Goal: Task Accomplishment & Management: Use online tool/utility

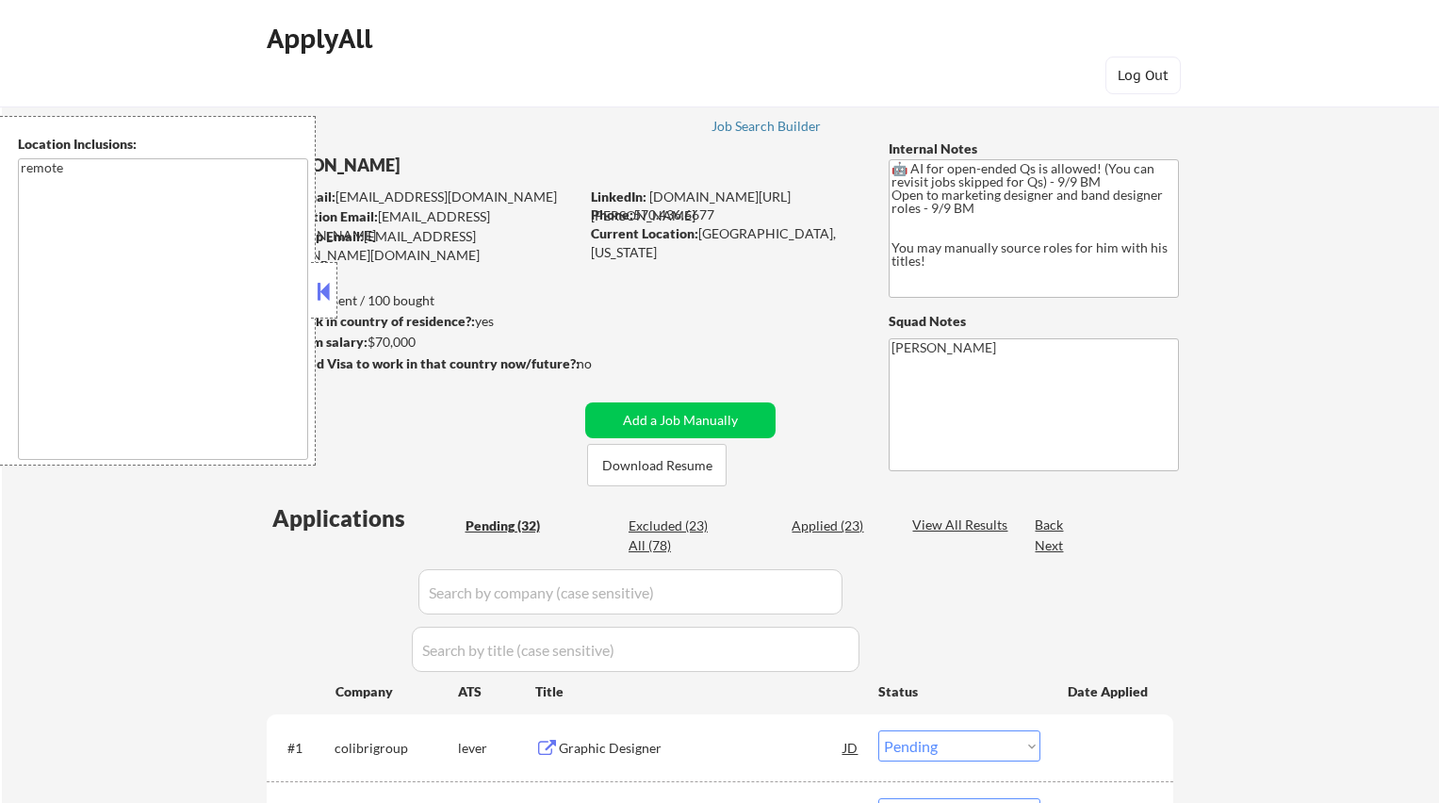
select select ""pending""
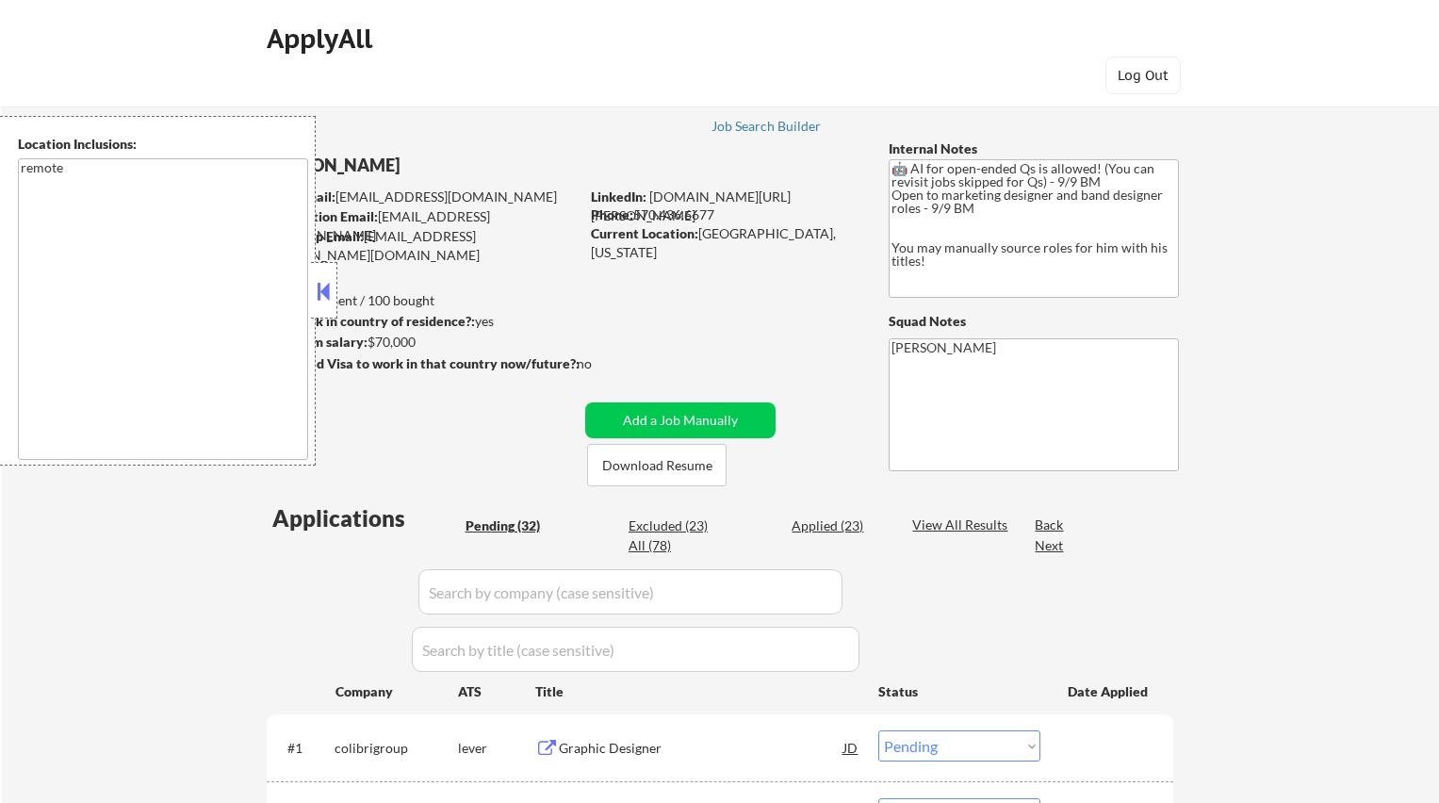
select select ""pending""
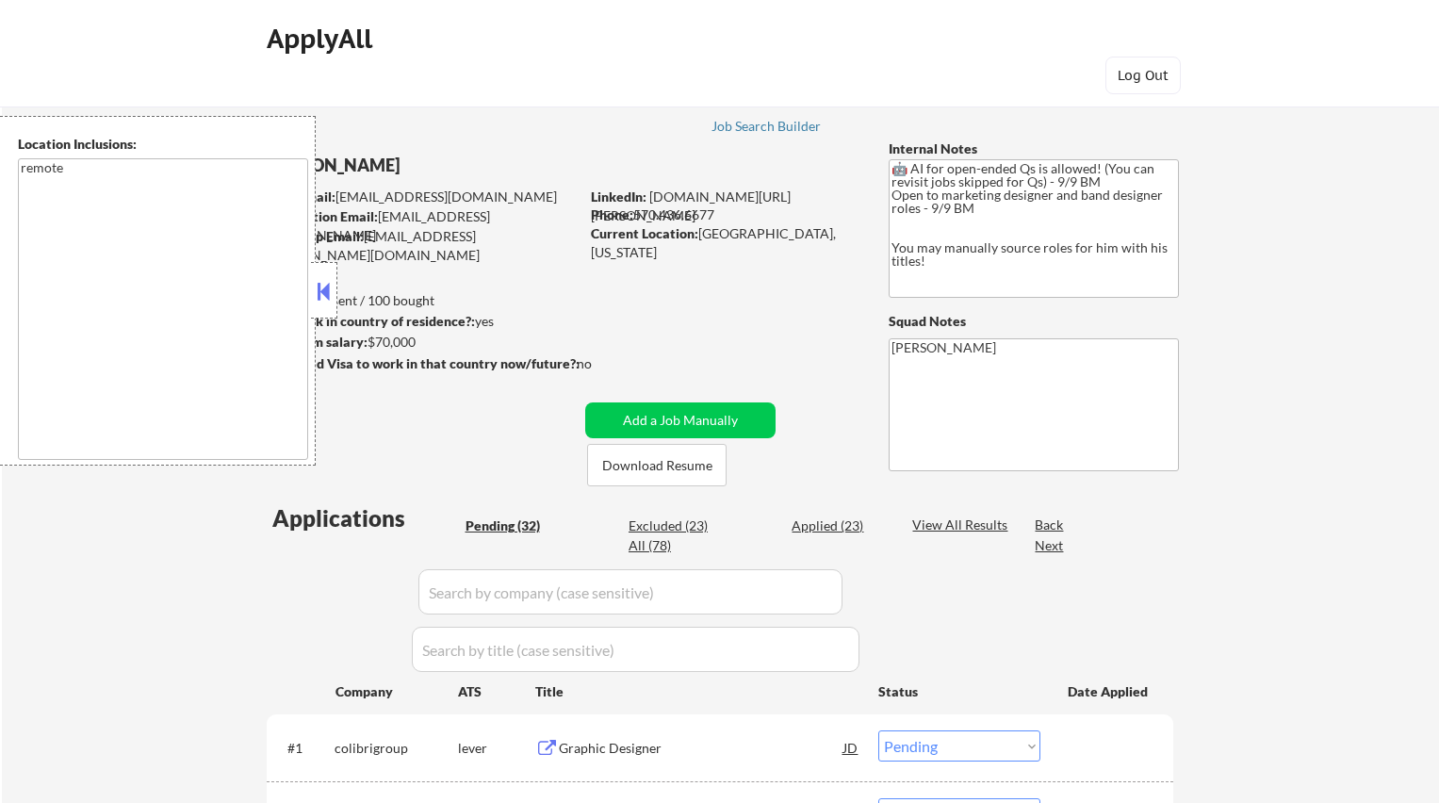
select select ""pending""
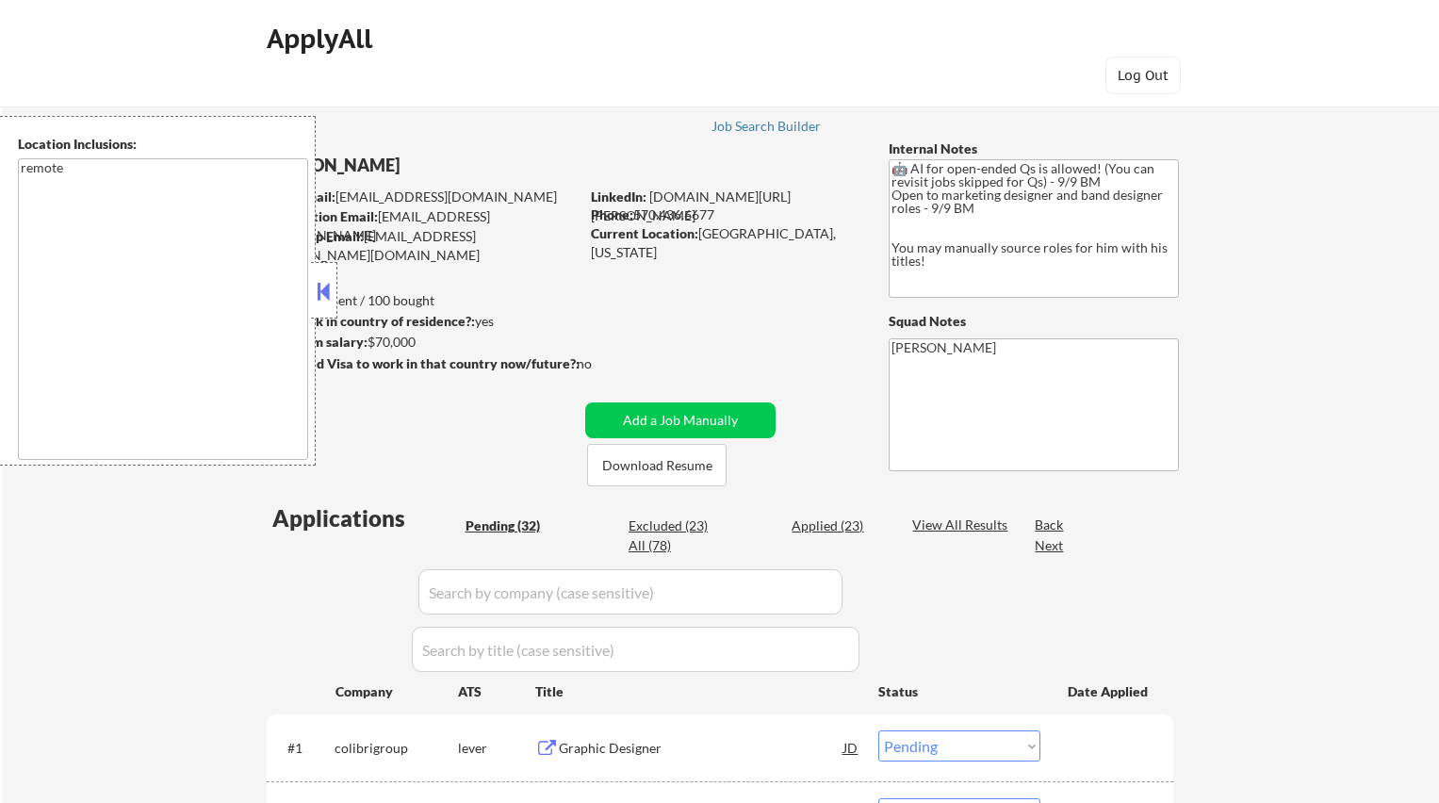
select select ""pending""
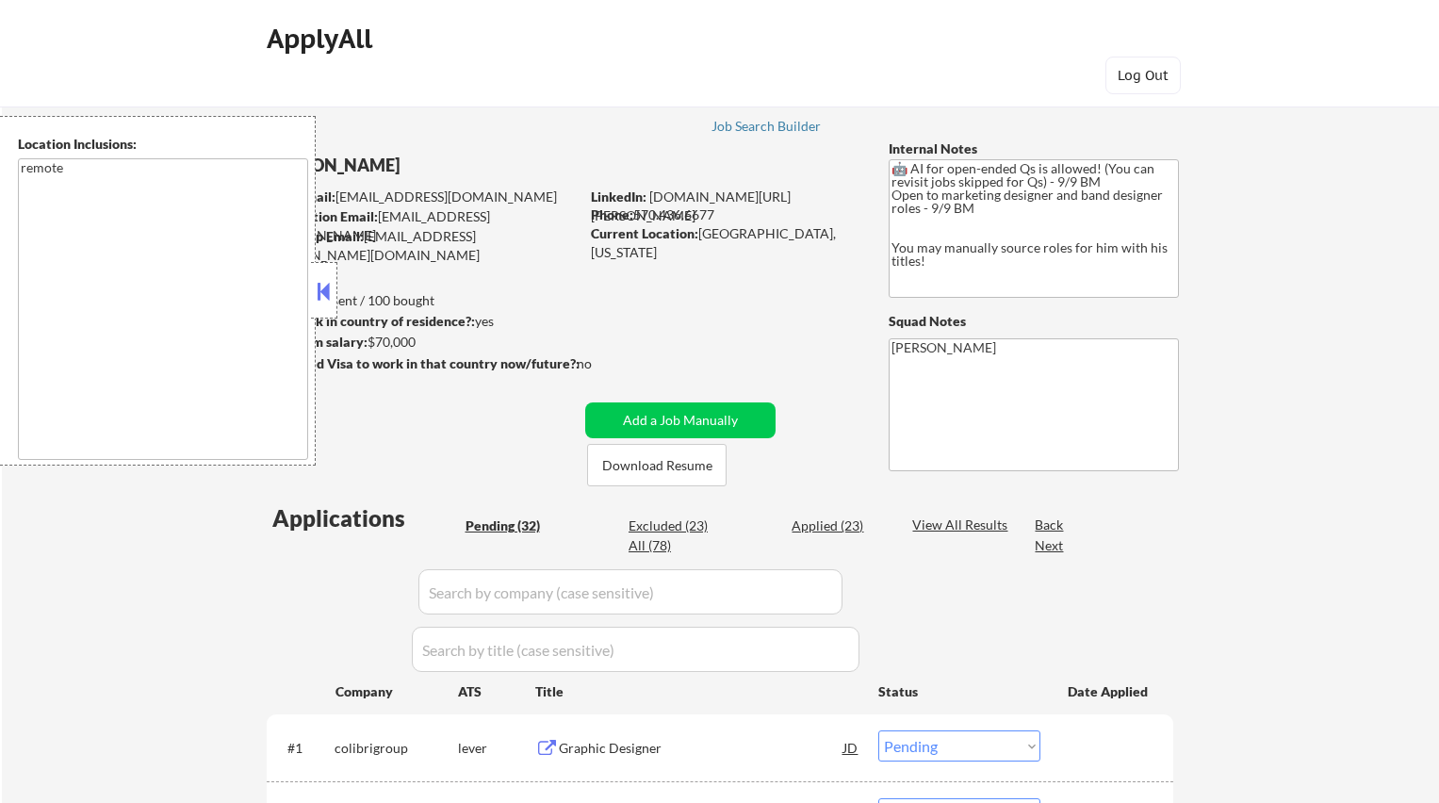
select select ""pending""
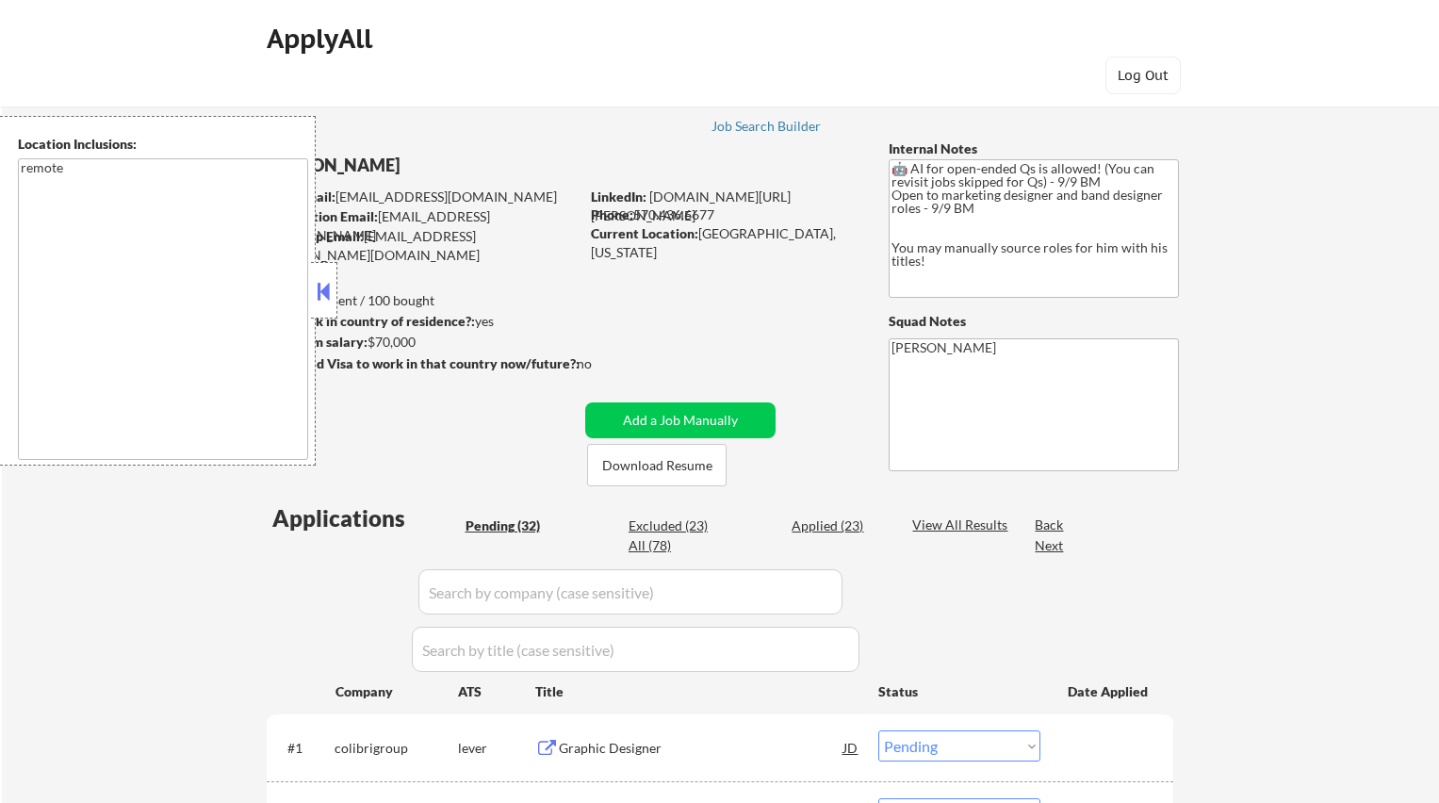
select select ""pending""
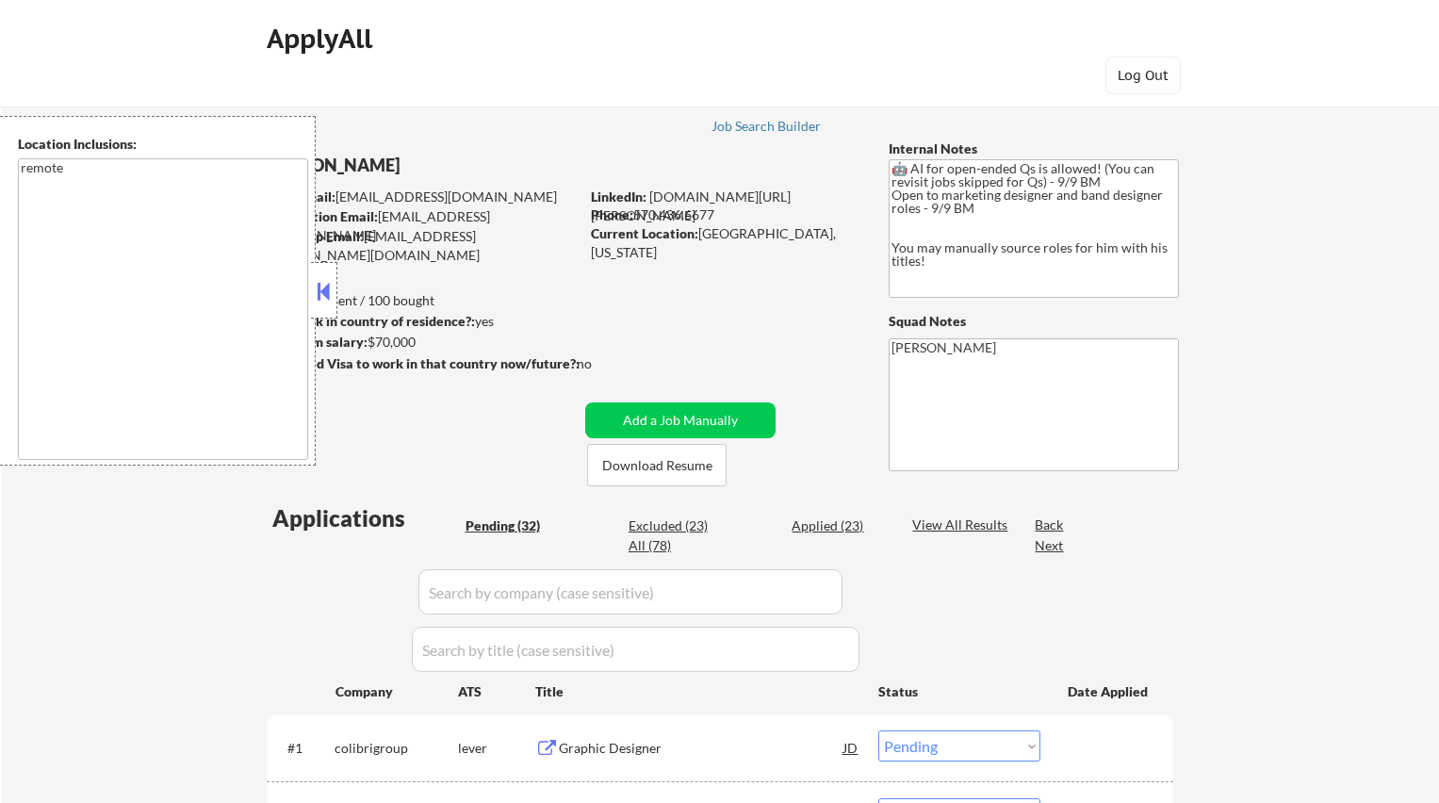
select select ""pending""
click at [775, 127] on div "Job Search Builder" at bounding box center [766, 126] width 110 height 13
select select ""pending""
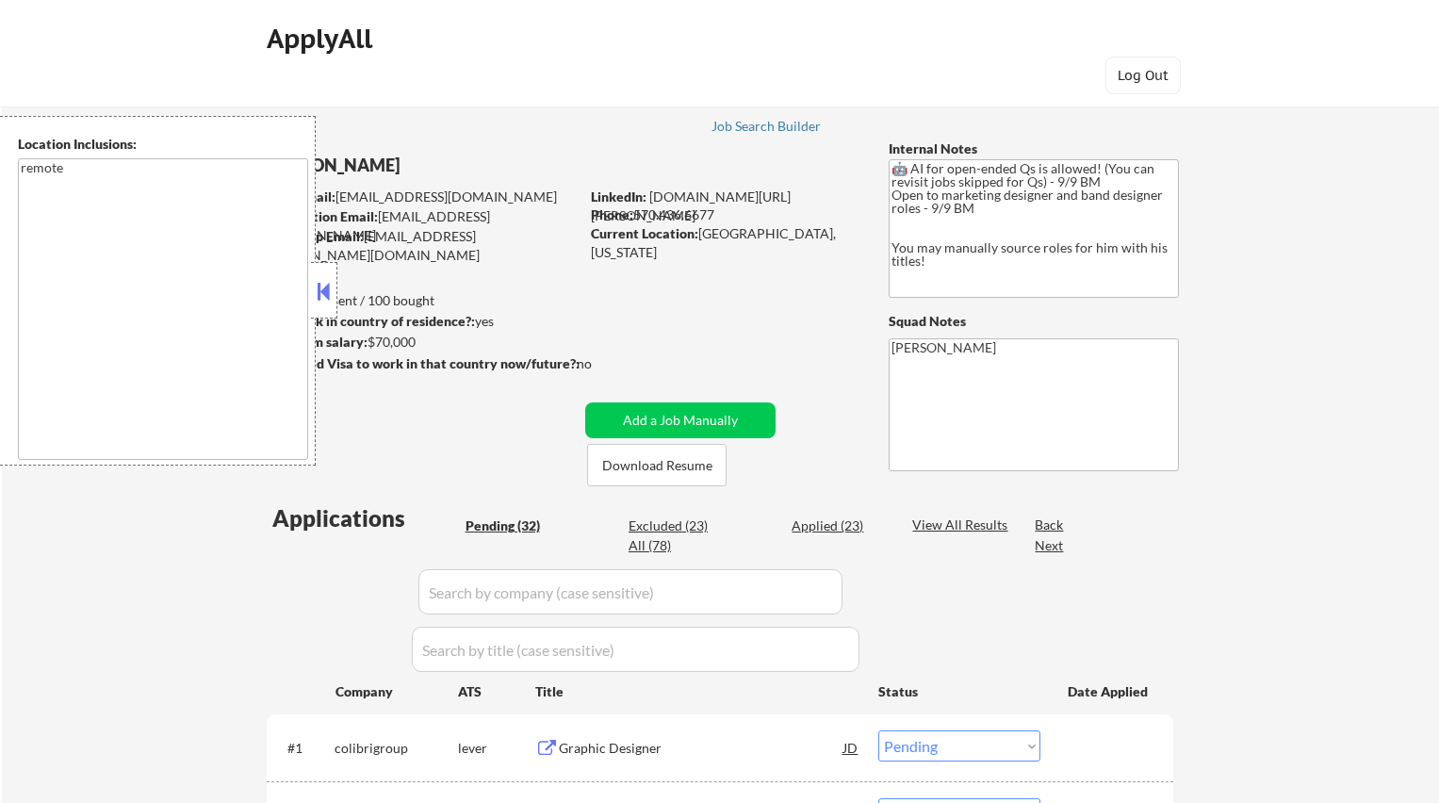
select select ""pending""
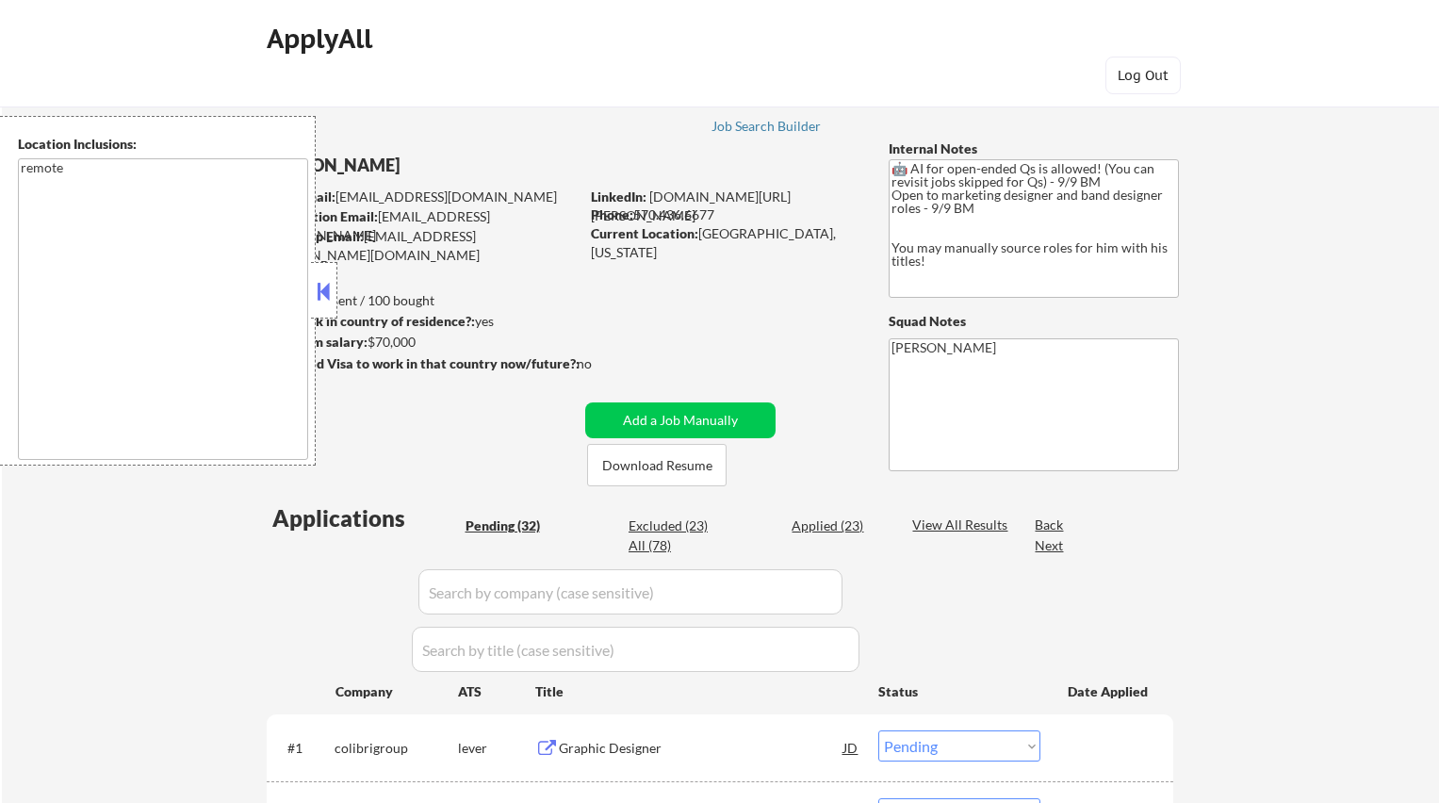
select select ""pending""
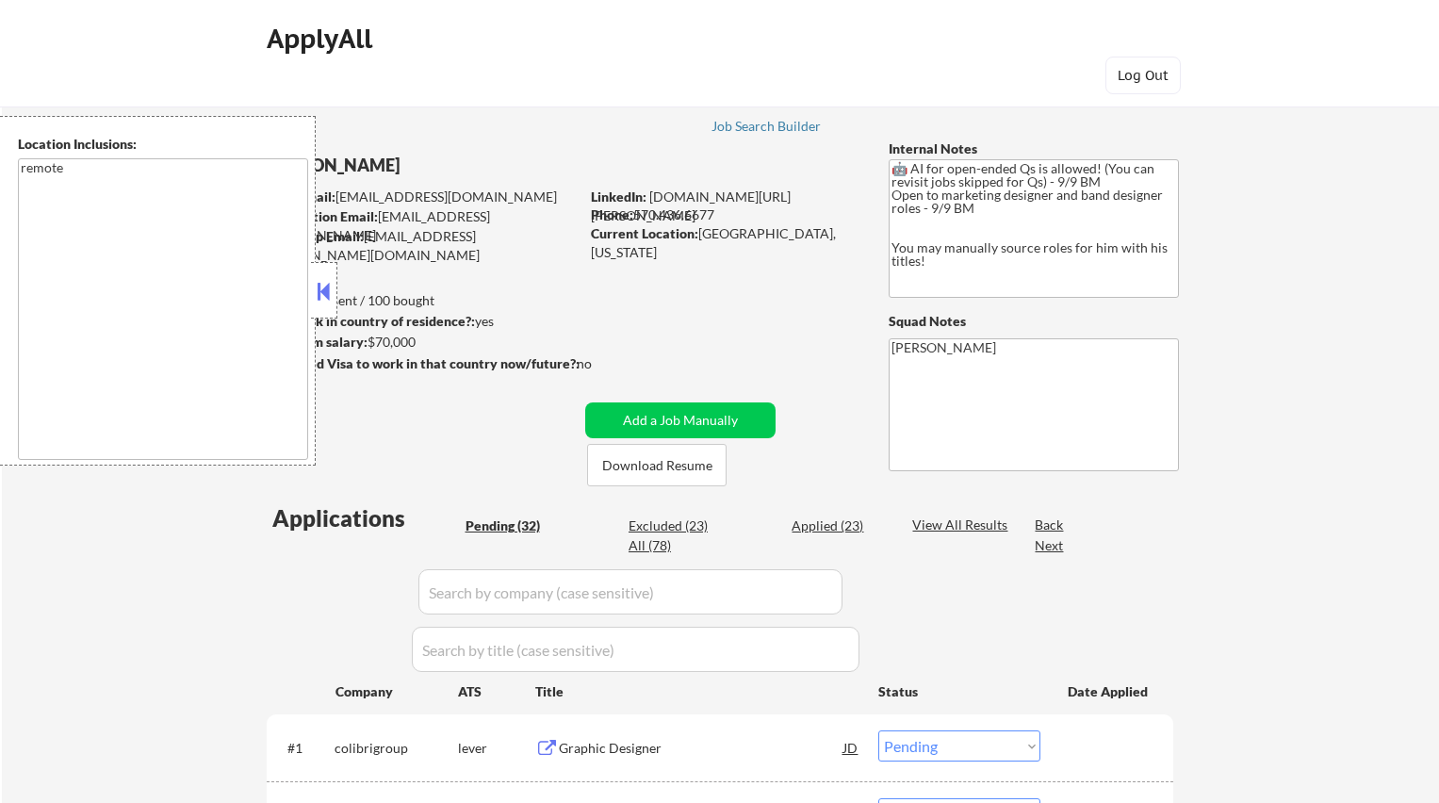
select select ""pending""
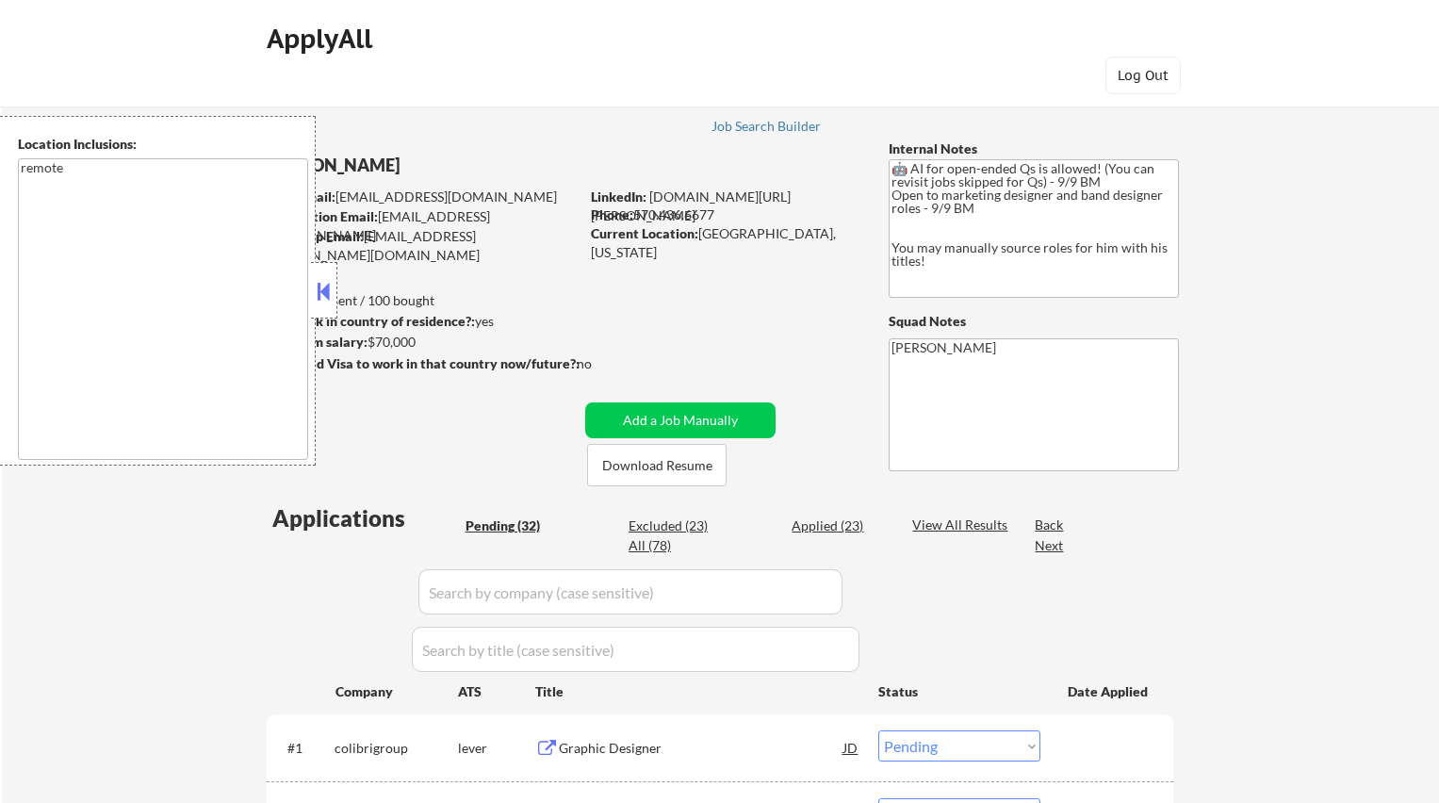
select select ""pending""
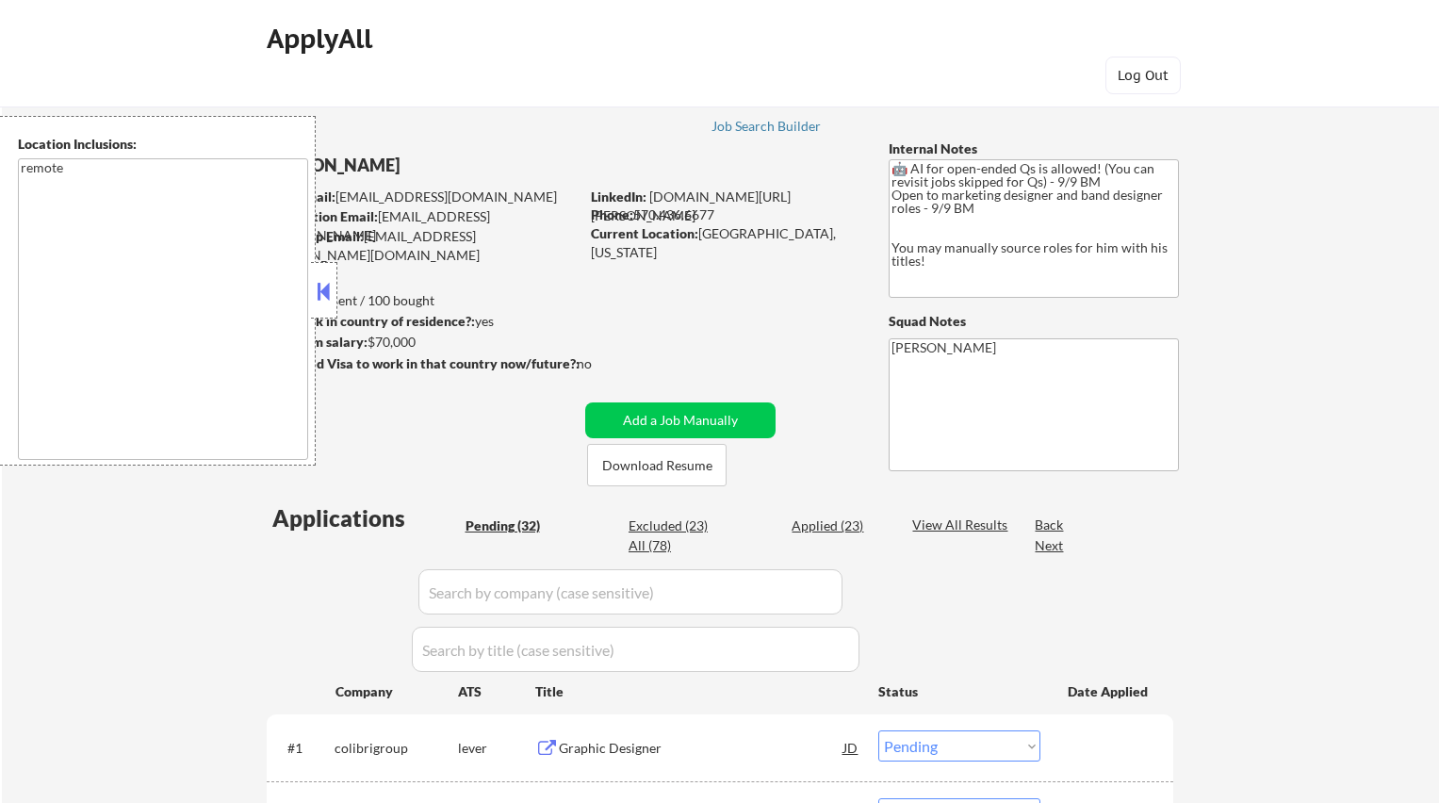
select select ""pending""
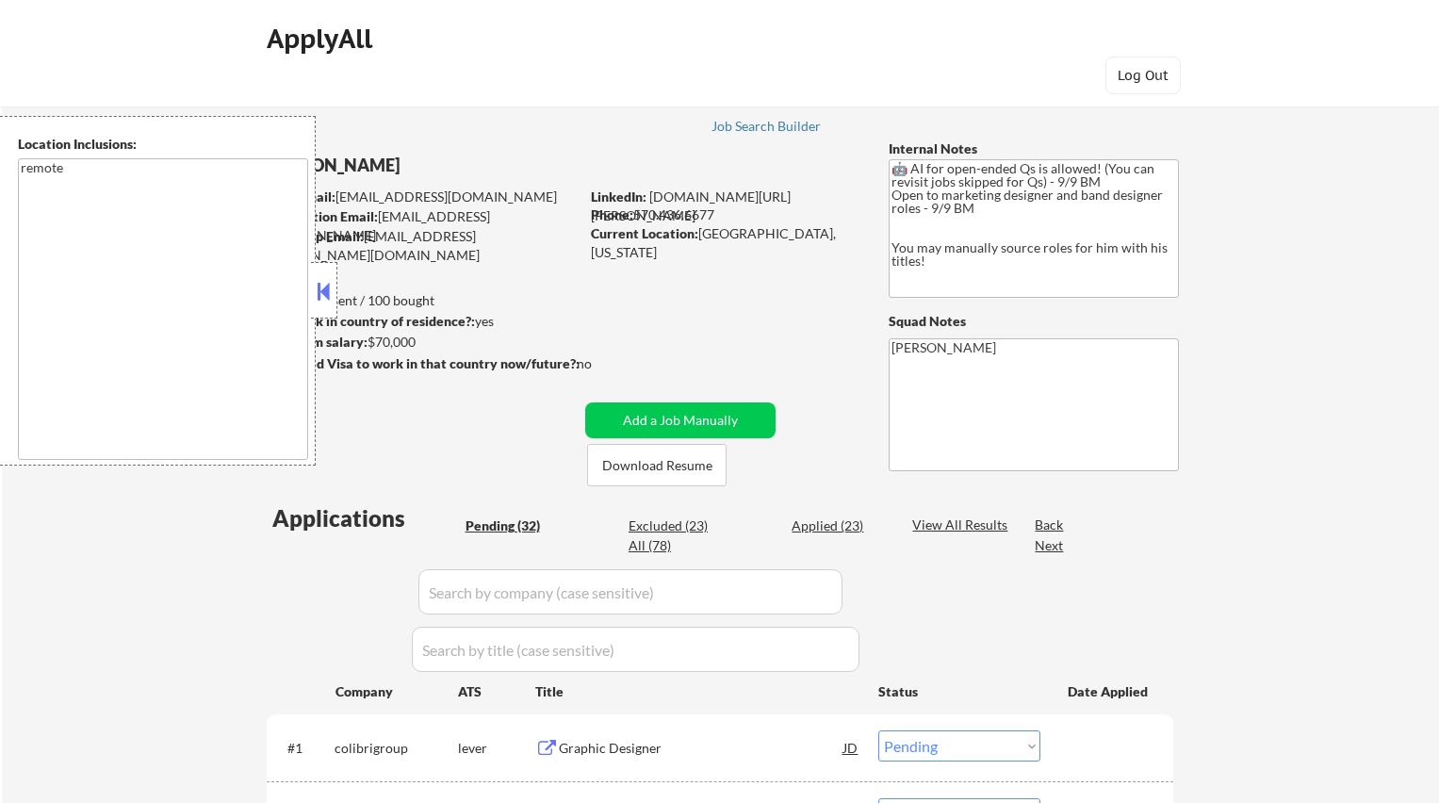
select select ""pending""
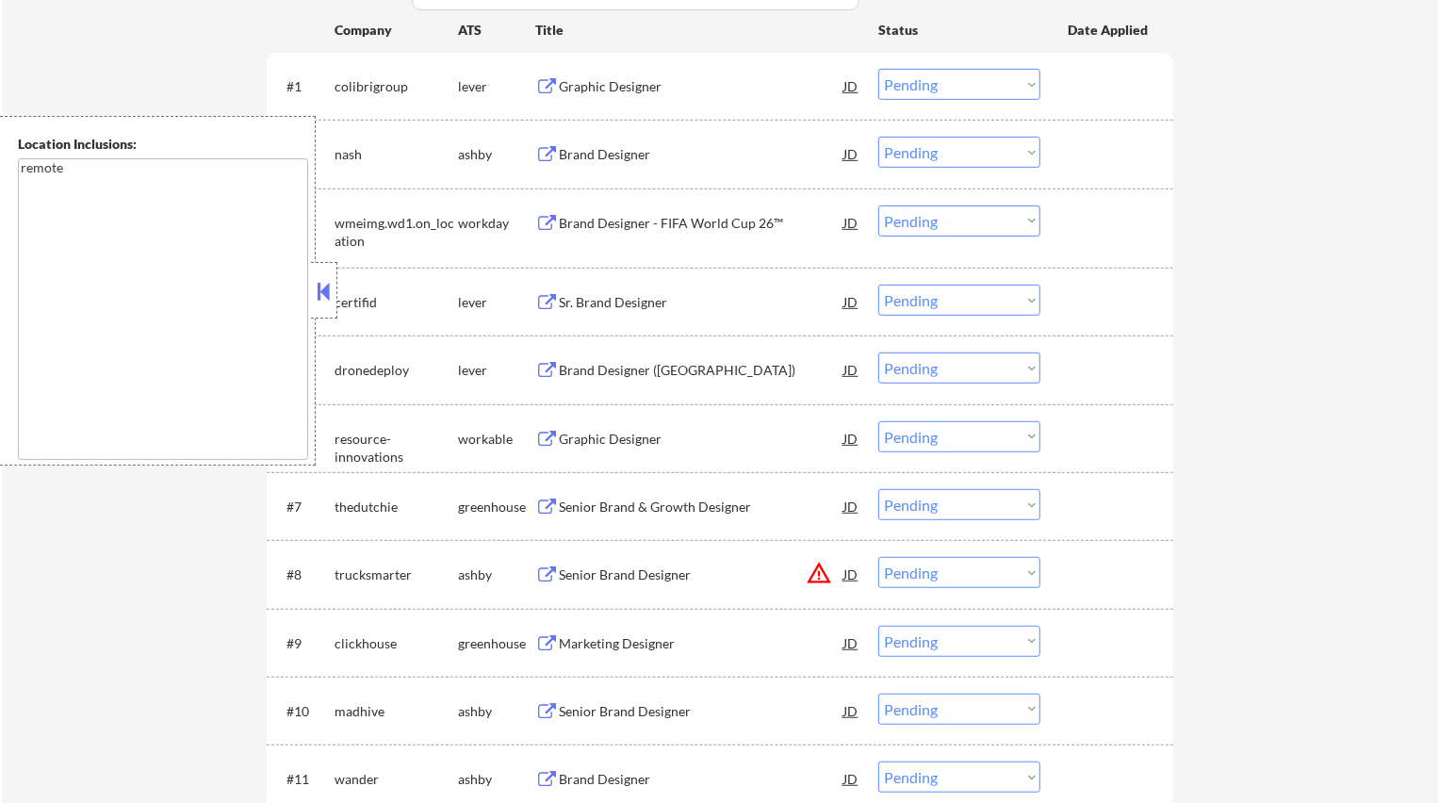
scroll to position [310, 0]
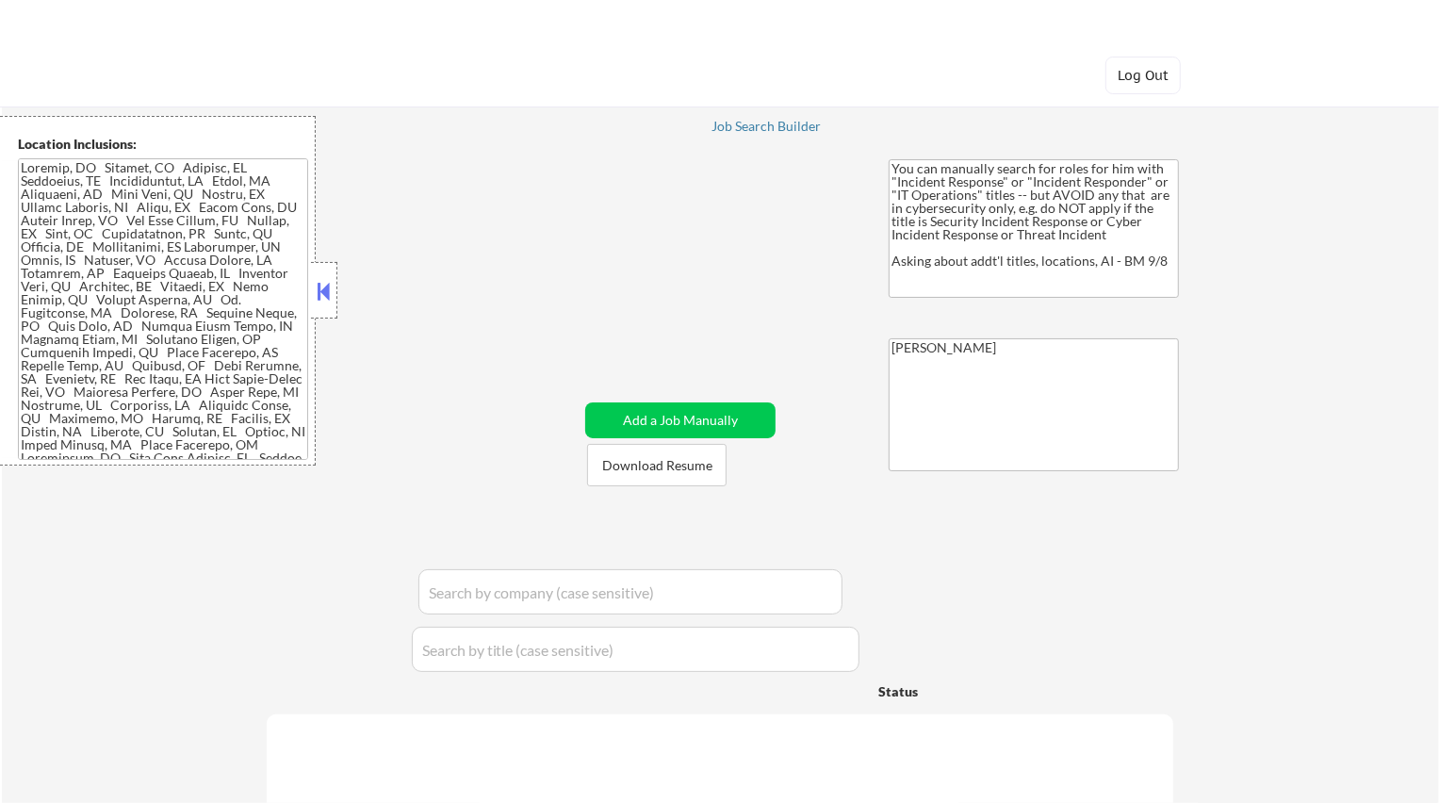
select select ""pending""
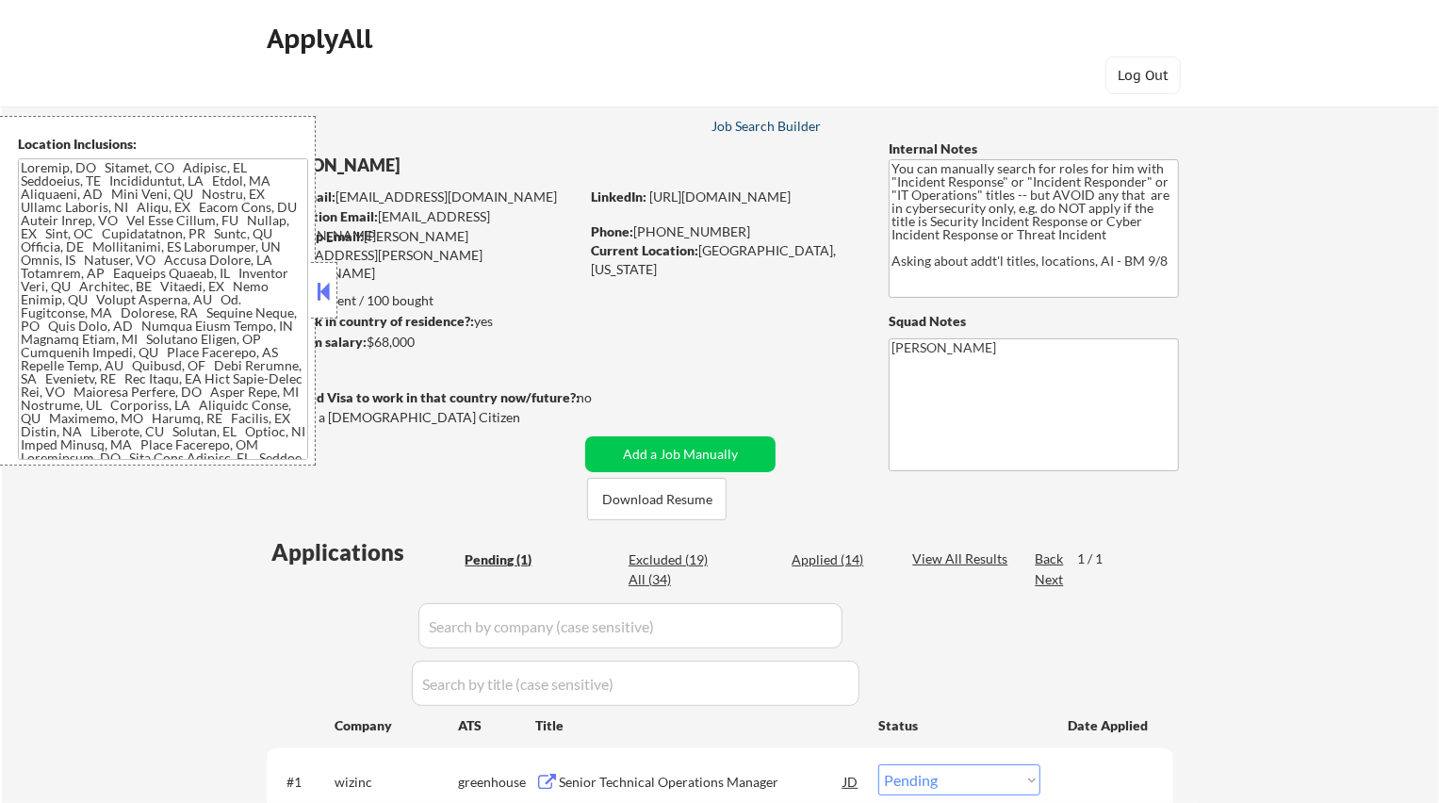
click at [772, 121] on div "Job Search Builder" at bounding box center [766, 126] width 110 height 13
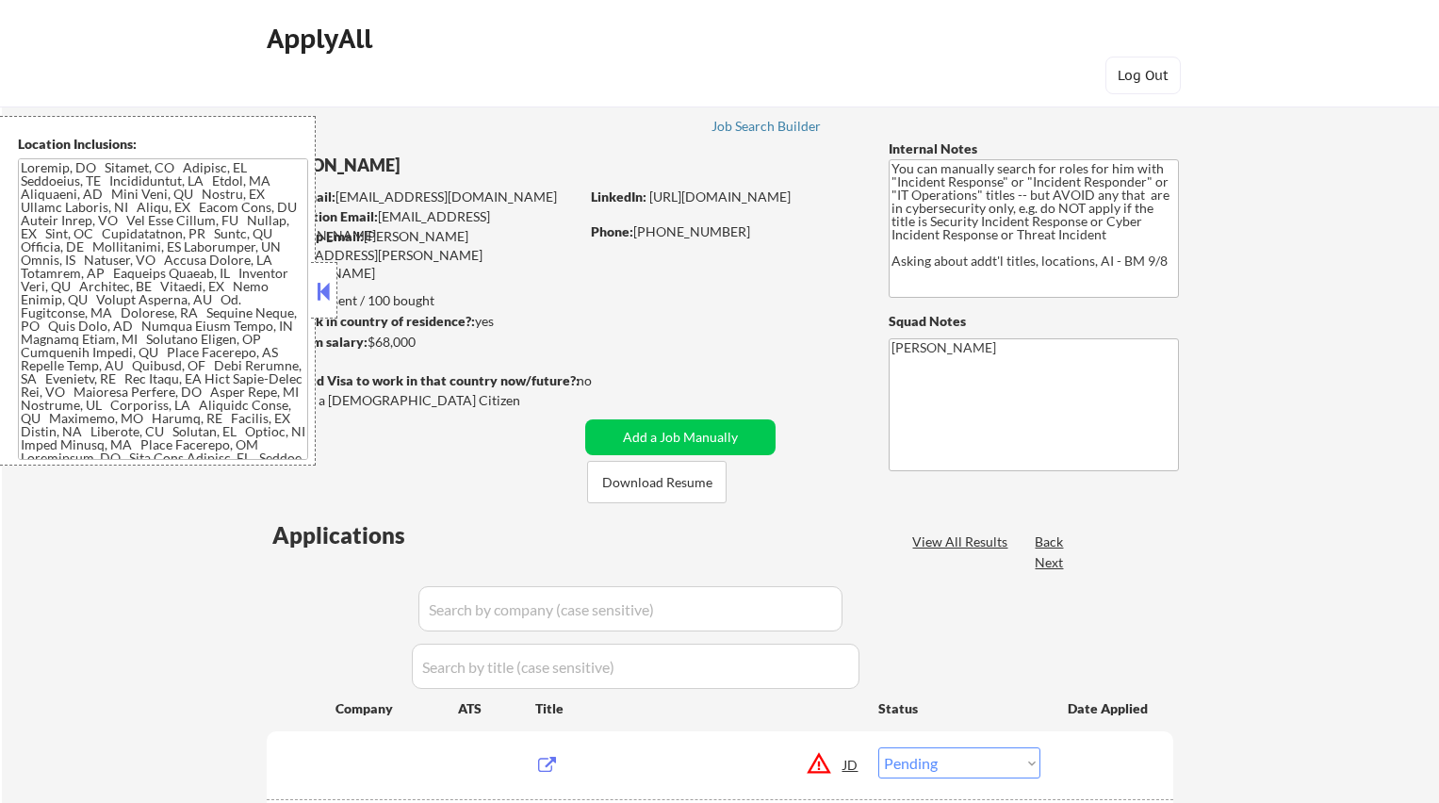
select select ""pending""
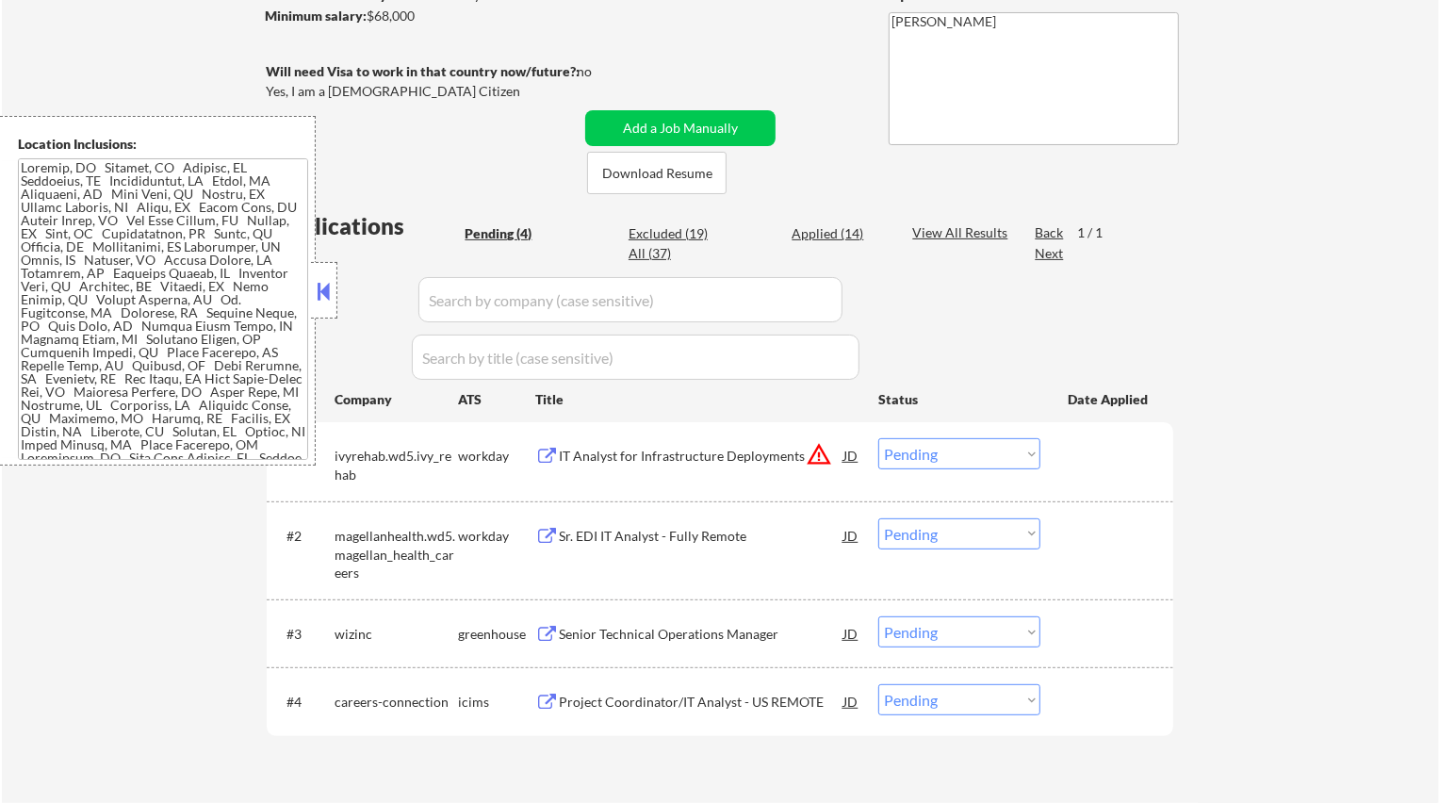
scroll to position [337, 0]
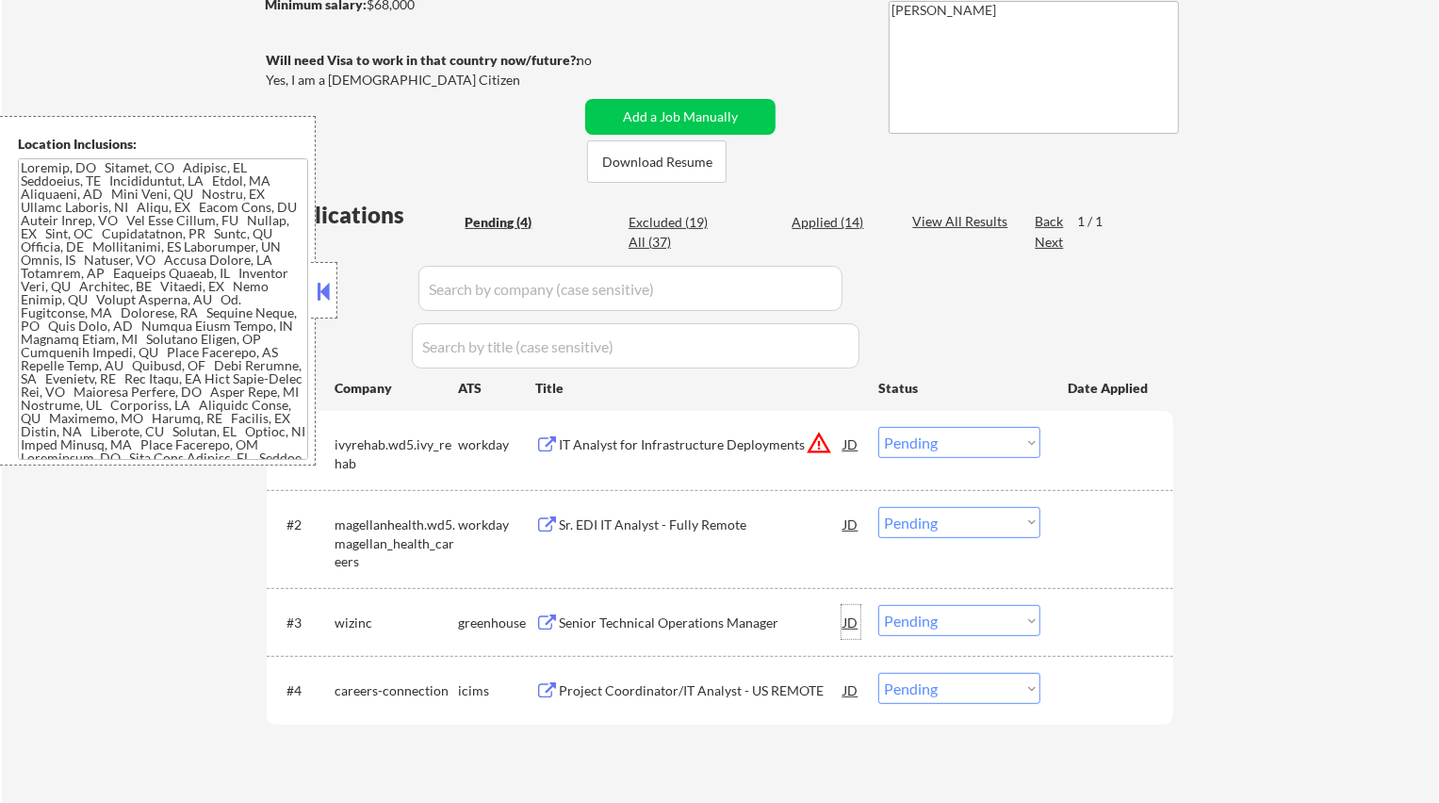
click at [850, 624] on div "JD" at bounding box center [850, 622] width 19 height 34
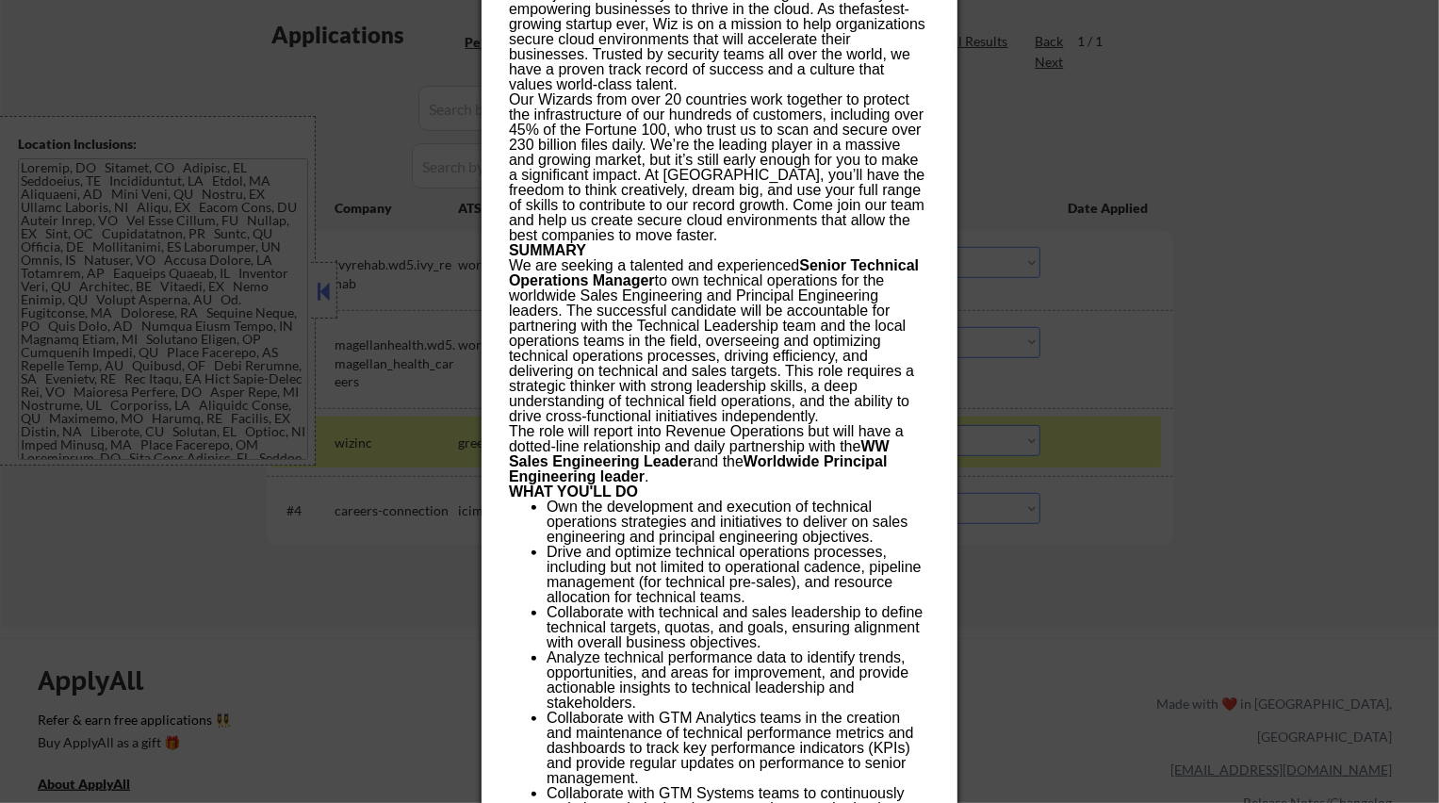
scroll to position [529, 0]
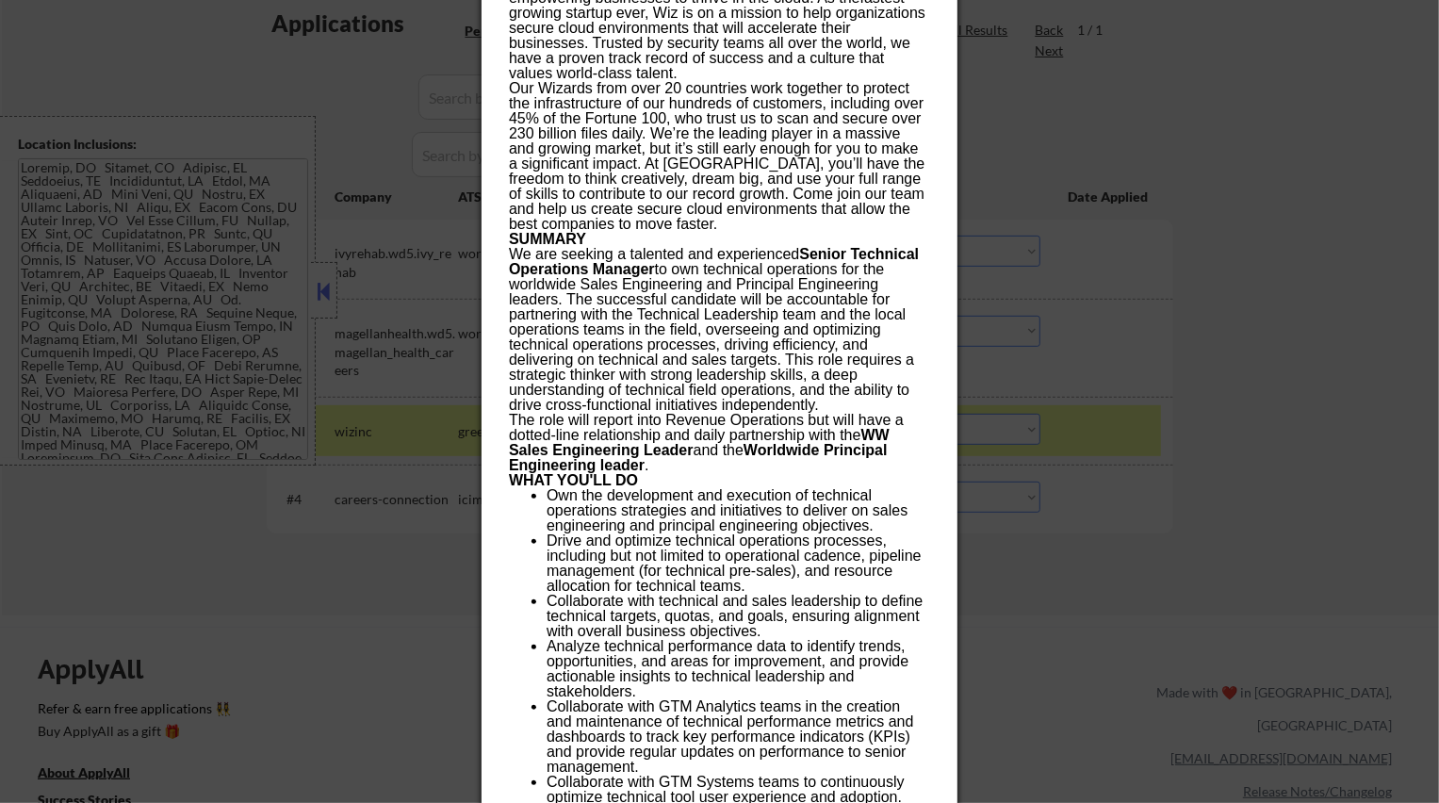
click at [417, 580] on div at bounding box center [719, 401] width 1439 height 803
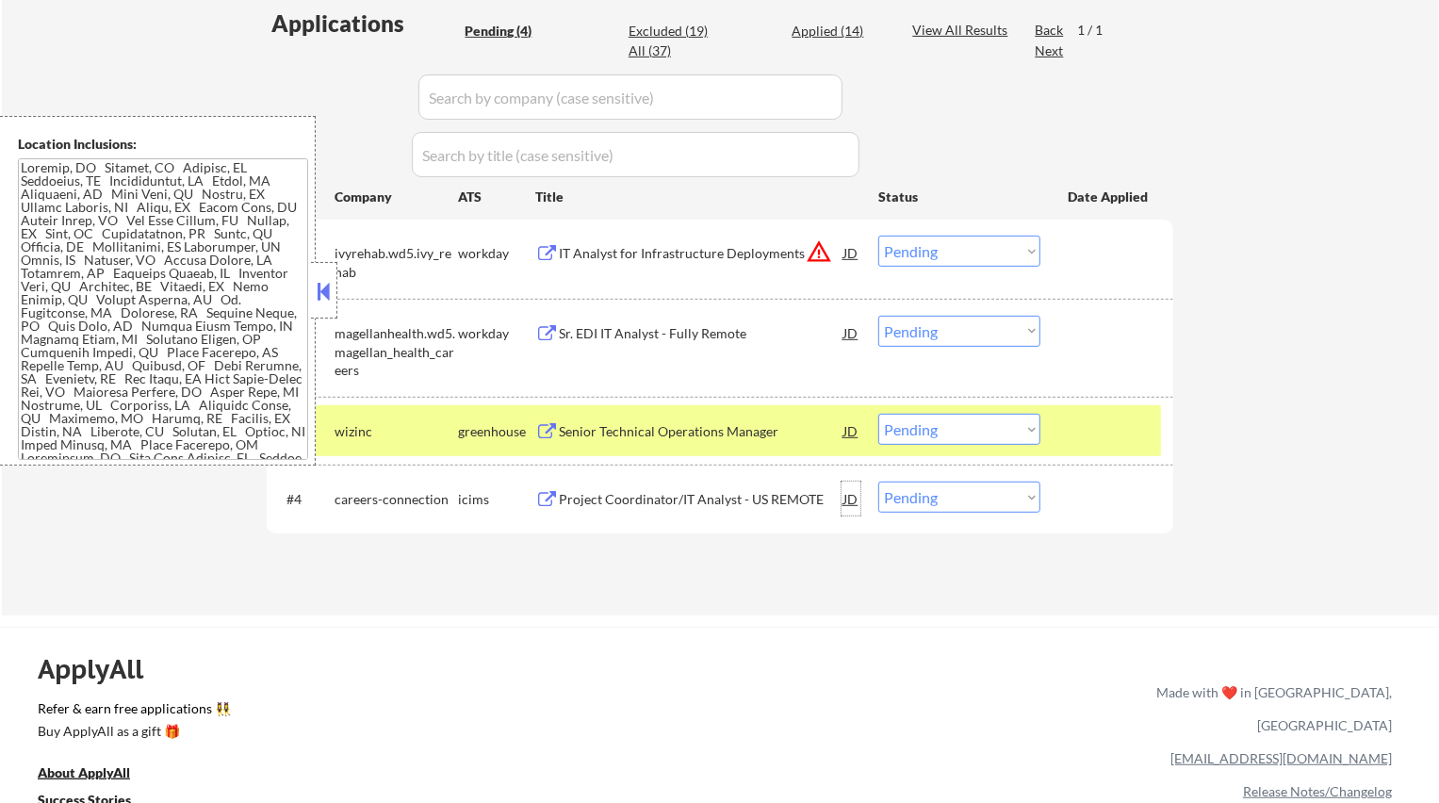
click at [845, 502] on div "JD" at bounding box center [850, 499] width 19 height 34
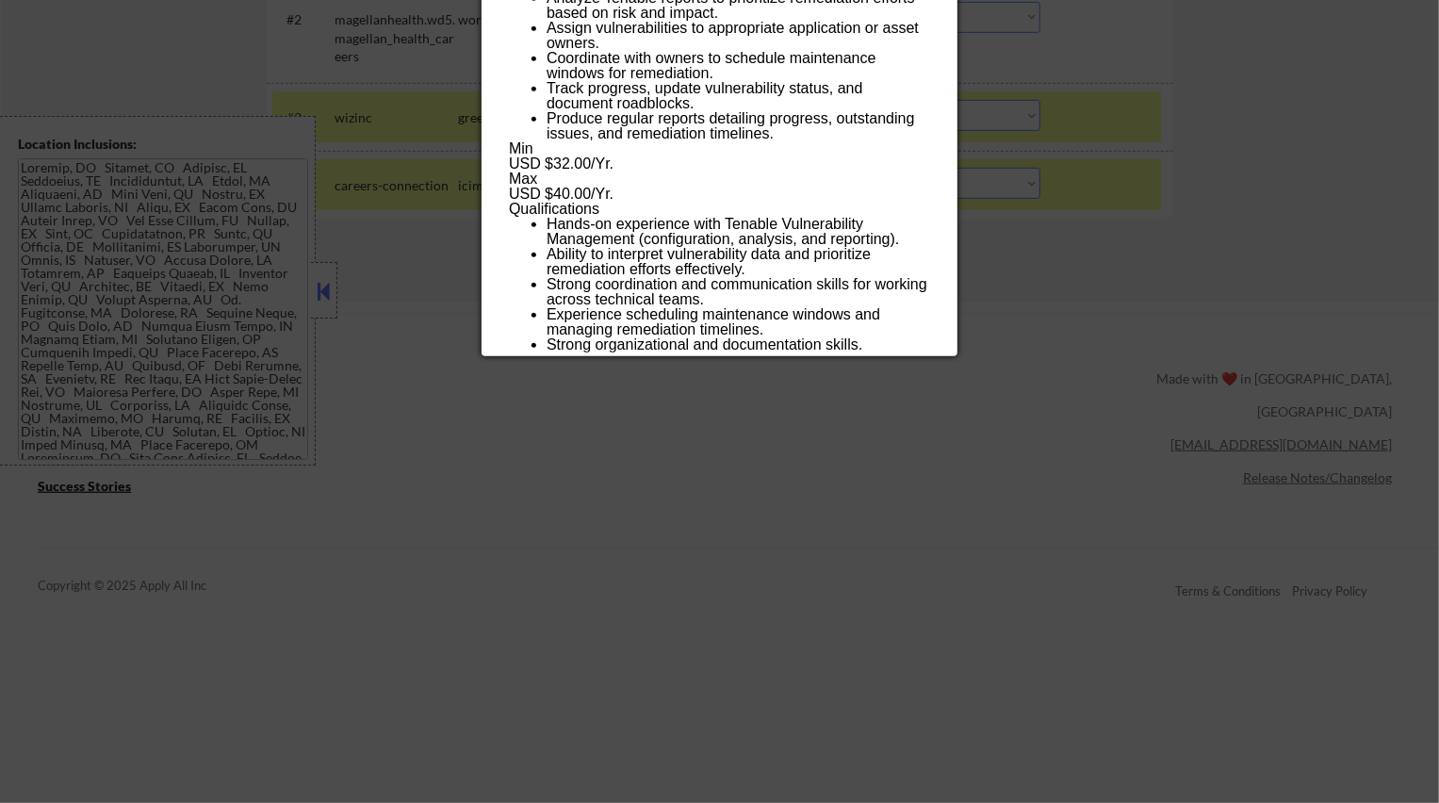
scroll to position [436, 0]
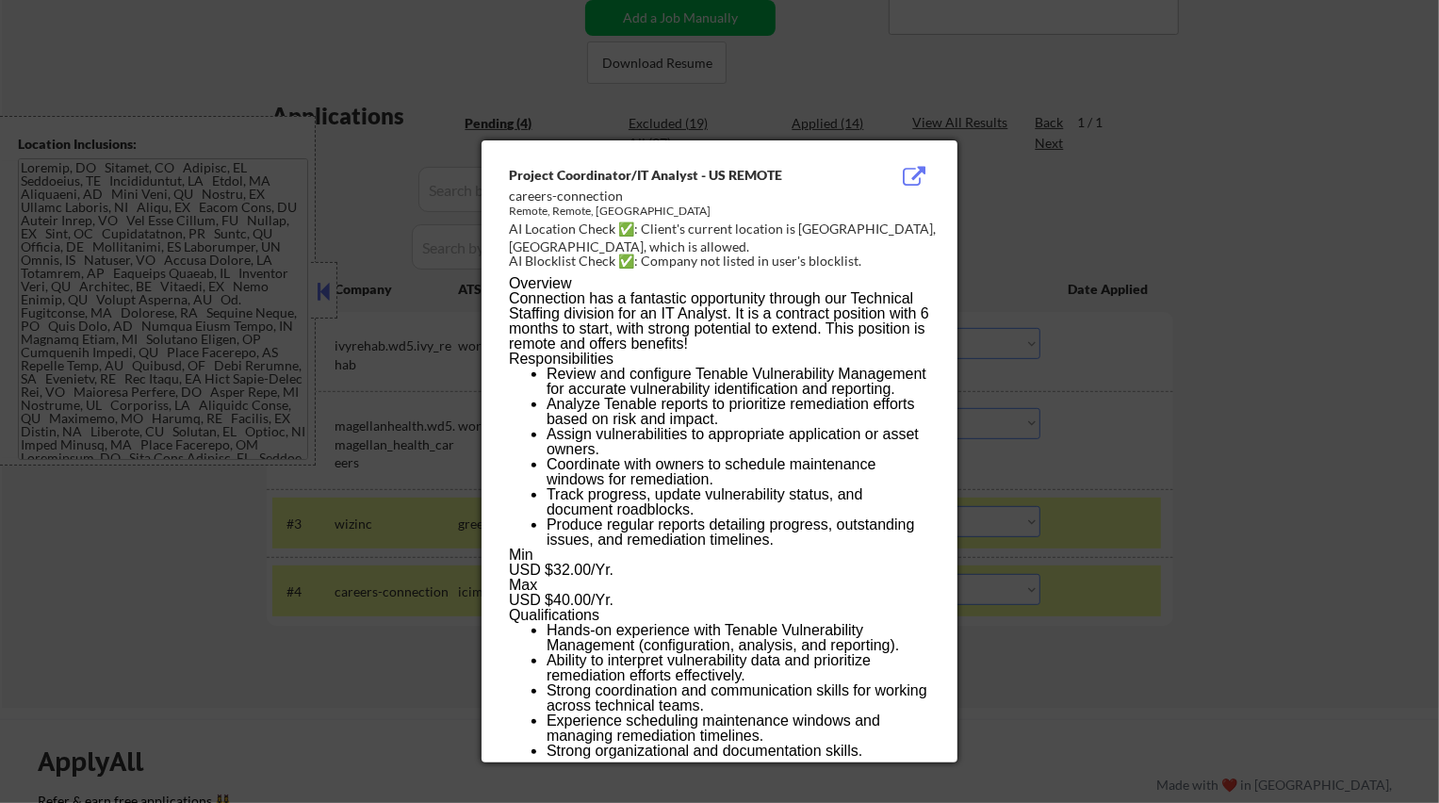
click at [1234, 181] on div at bounding box center [719, 401] width 1439 height 803
